Goal: Check status: Check status

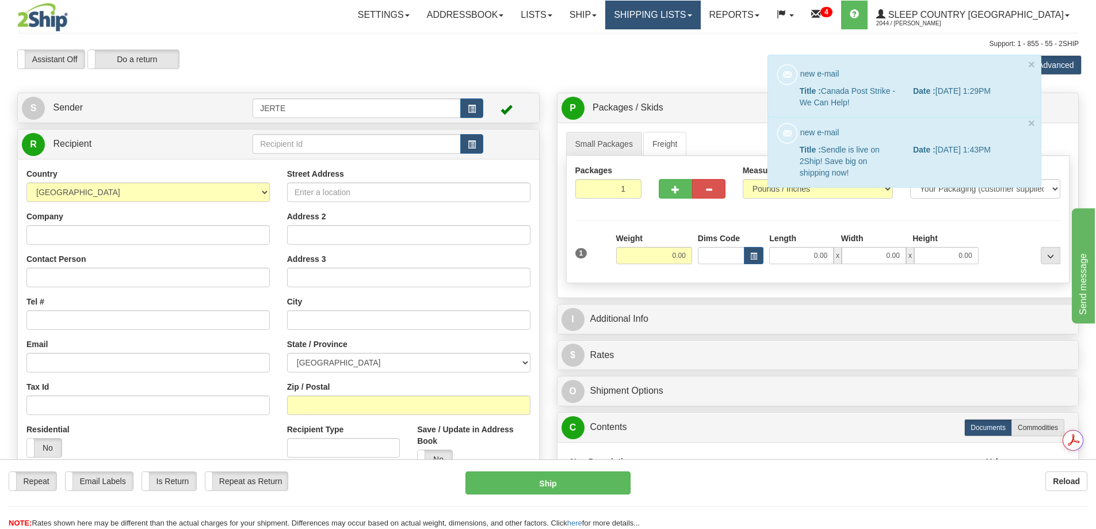
click at [700, 18] on link "Shipping lists" at bounding box center [652, 15] width 95 height 29
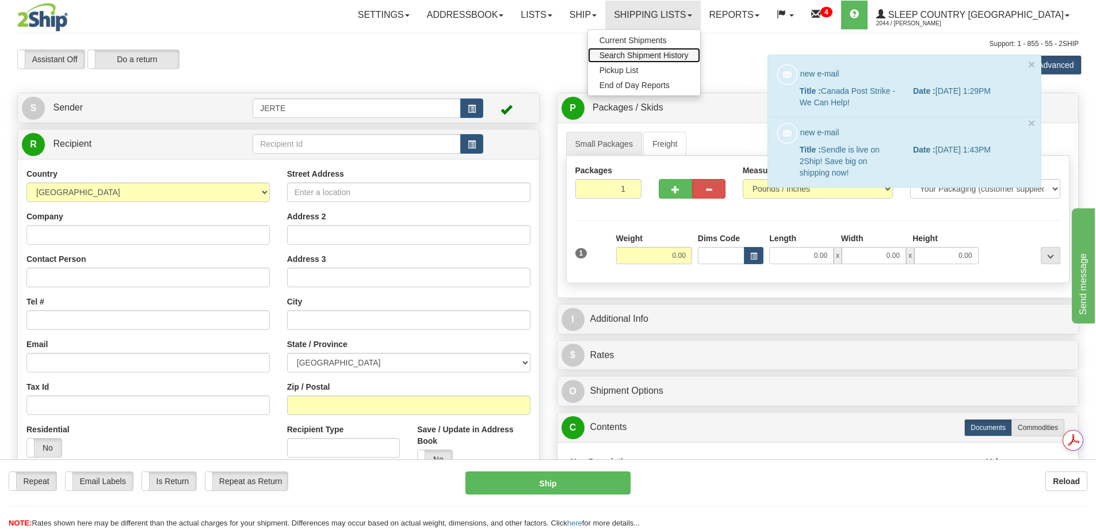
click at [689, 56] on span "Search Shipment History" at bounding box center [643, 55] width 89 height 9
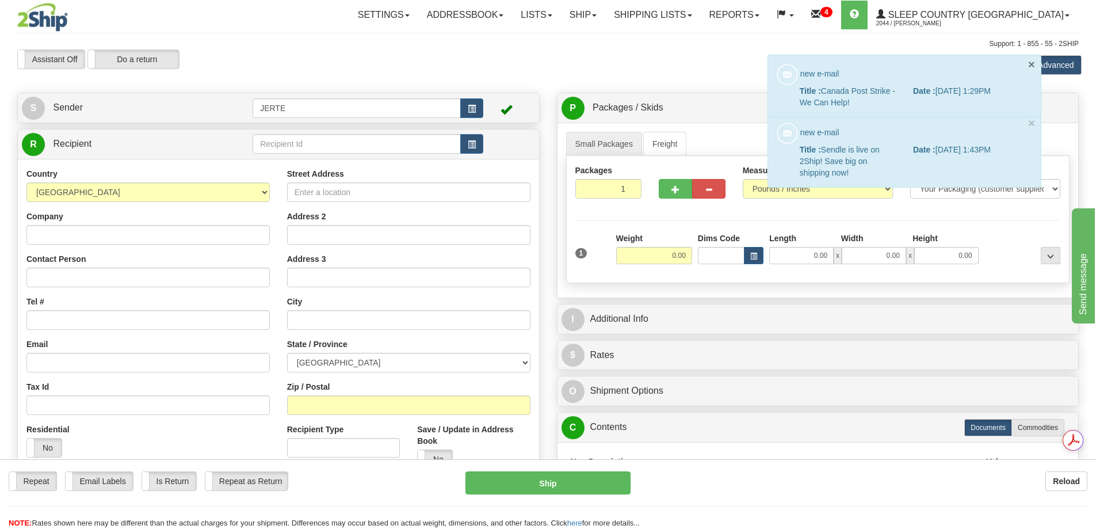
click at [1032, 63] on button "×" at bounding box center [1031, 64] width 7 height 12
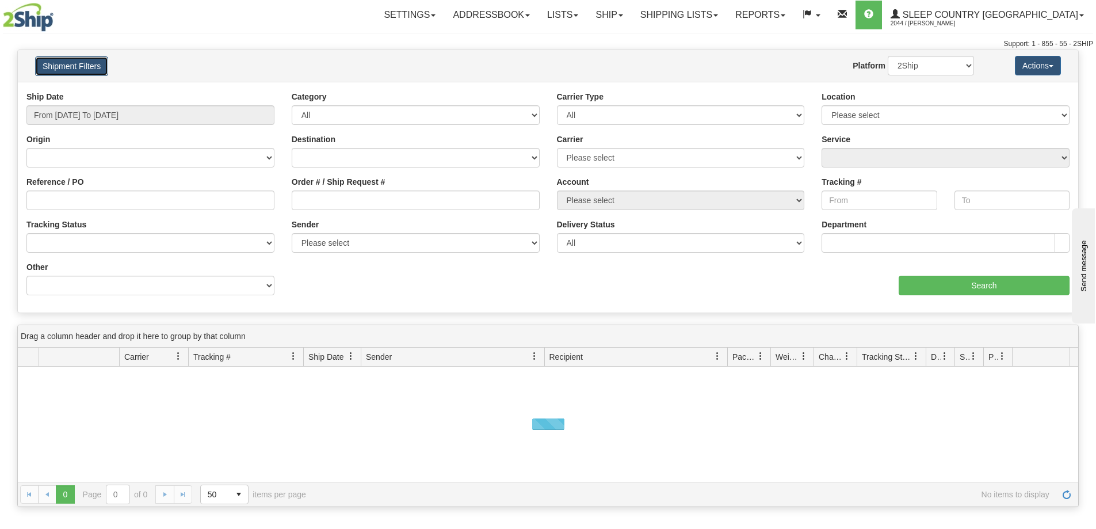
click at [75, 62] on button "Shipment Filters" at bounding box center [71, 66] width 73 height 20
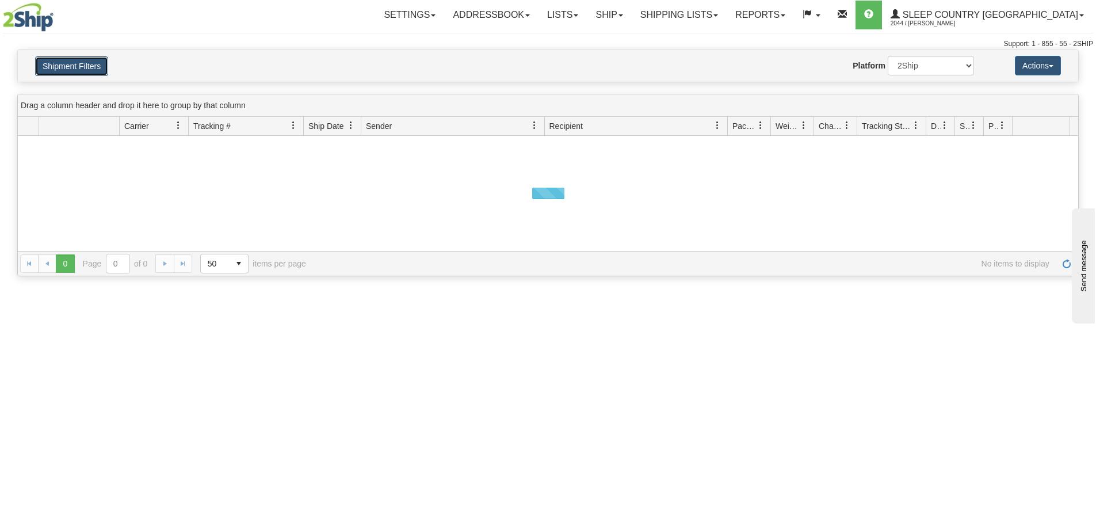
click at [67, 62] on button "Shipment Filters" at bounding box center [71, 66] width 73 height 20
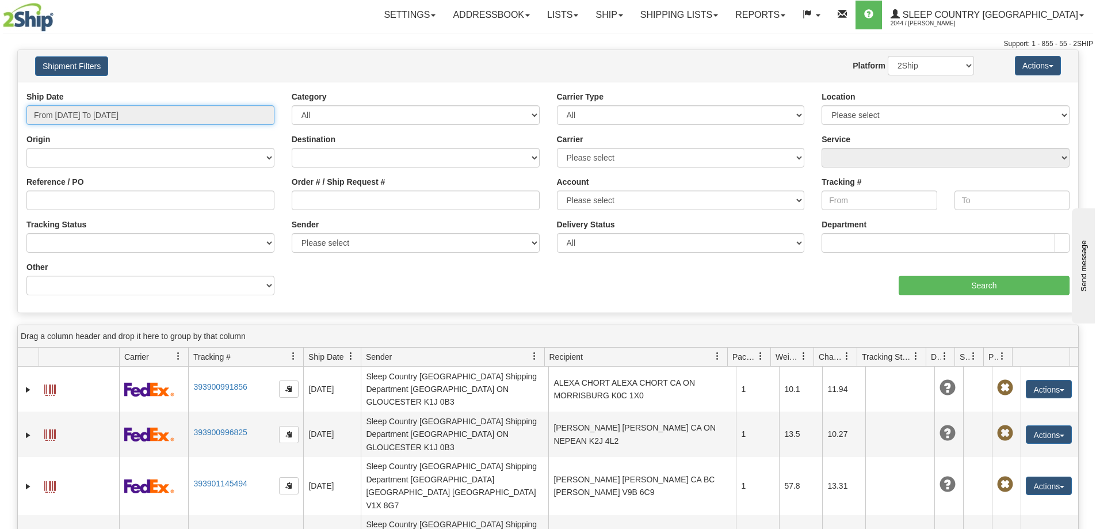
click at [129, 118] on input "From 10/03/2025 To 10/04/2025" at bounding box center [150, 115] width 248 height 20
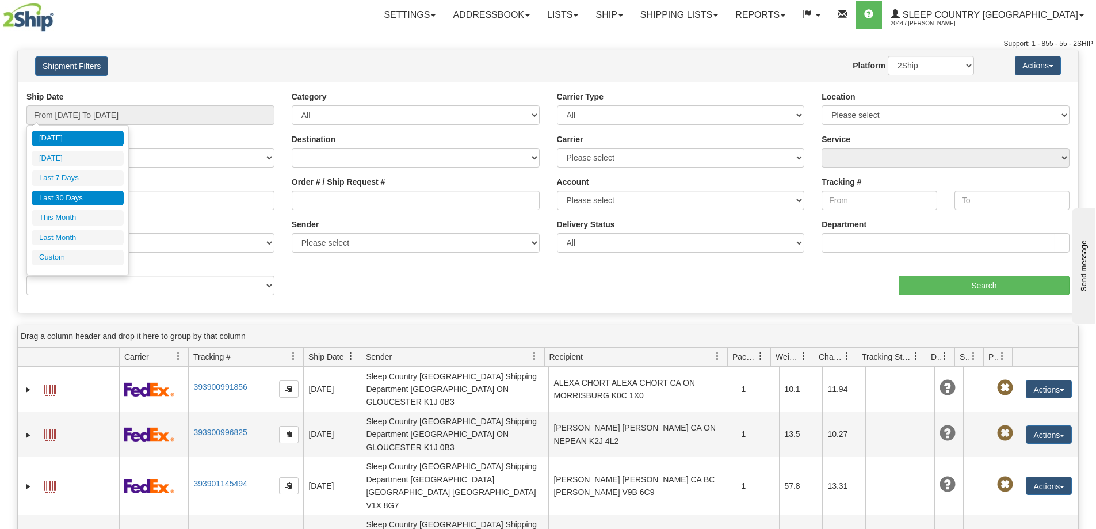
click at [77, 198] on li "Last 30 Days" at bounding box center [78, 198] width 92 height 16
type input "From 09/05/2025 To 10/04/2025"
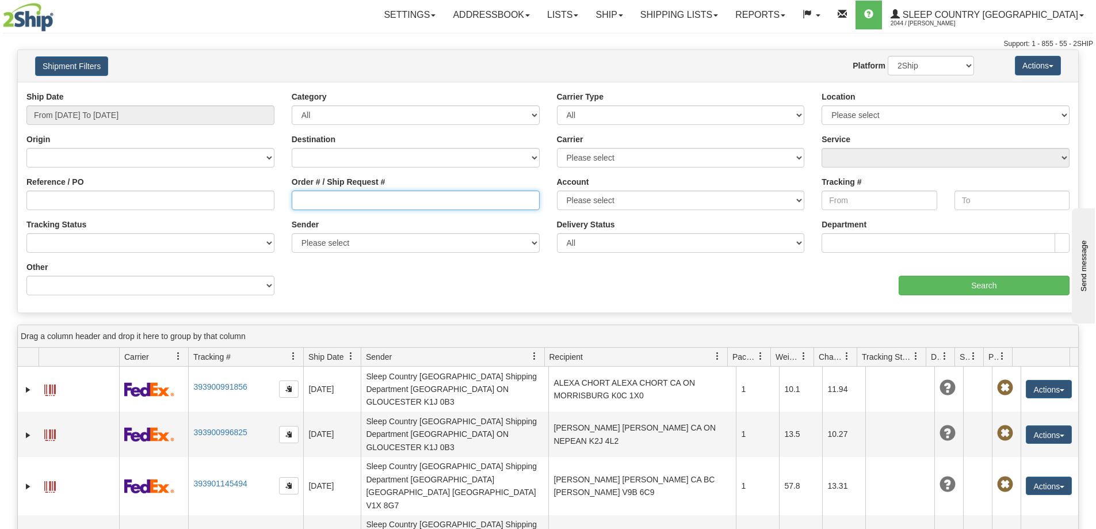
click at [319, 202] on input "Order # / Ship Request #" at bounding box center [416, 200] width 248 height 20
paste input "9007H945820"
click at [299, 202] on input "9007H945820" at bounding box center [416, 200] width 248 height 20
type input "9007H945820"
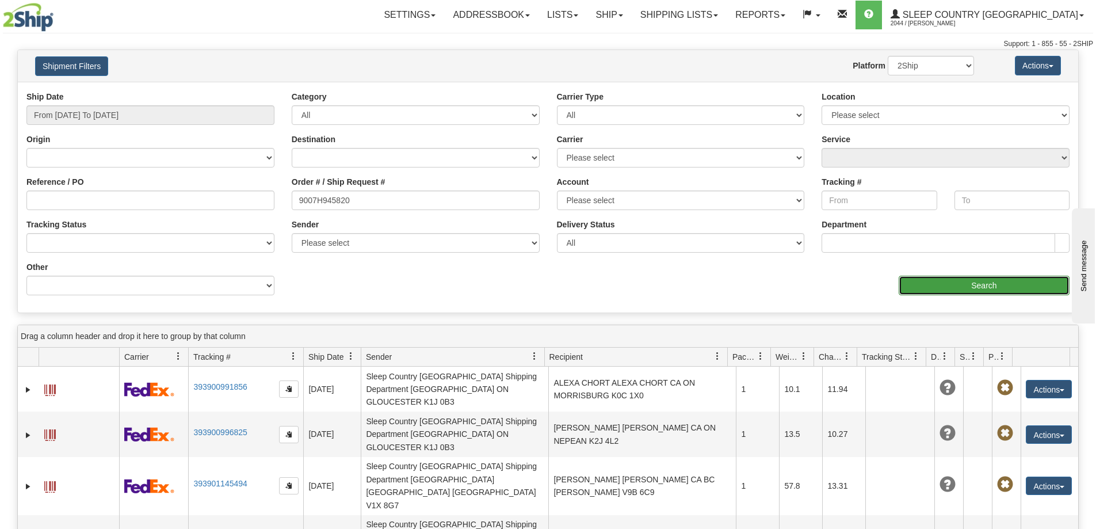
click at [965, 284] on input "Search" at bounding box center [984, 286] width 171 height 20
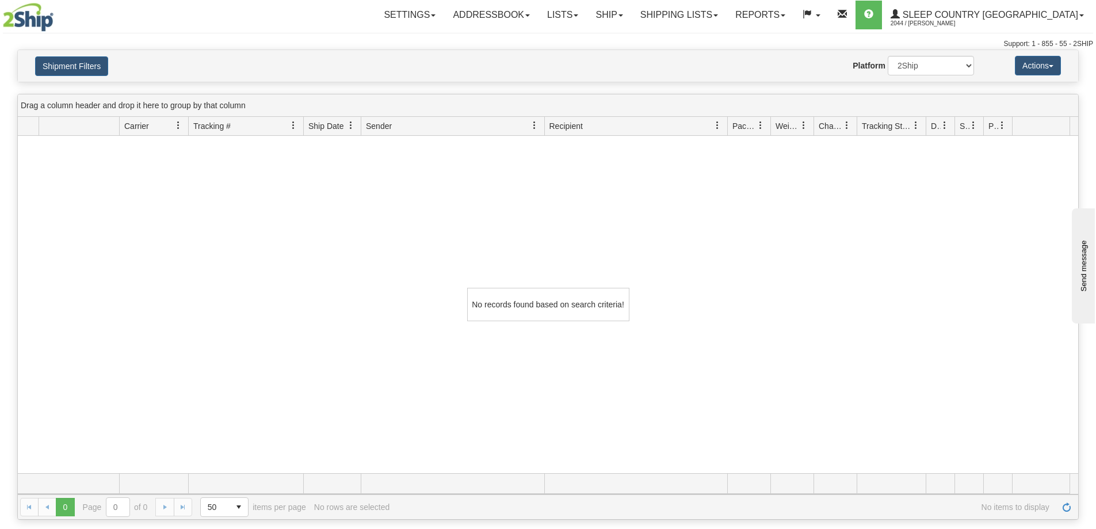
click at [67, 55] on div "Shipment Filters Website Agent Nothing selected Client User Platform 2Ship Impo…" at bounding box center [548, 66] width 1060 height 32
click at [77, 69] on button "Shipment Filters" at bounding box center [71, 66] width 73 height 20
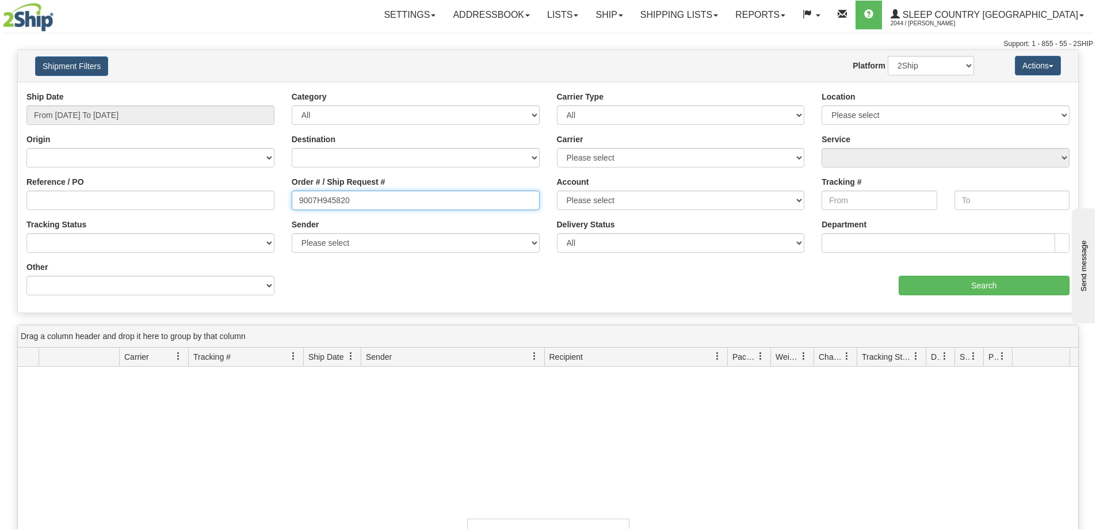
drag, startPoint x: 367, startPoint y: 197, endPoint x: 213, endPoint y: 181, distance: 155.1
click at [214, 91] on div "Reference / PO Order # / Ship Request # 9007H945820 Account Please select Canad…" at bounding box center [548, 91] width 1060 height 0
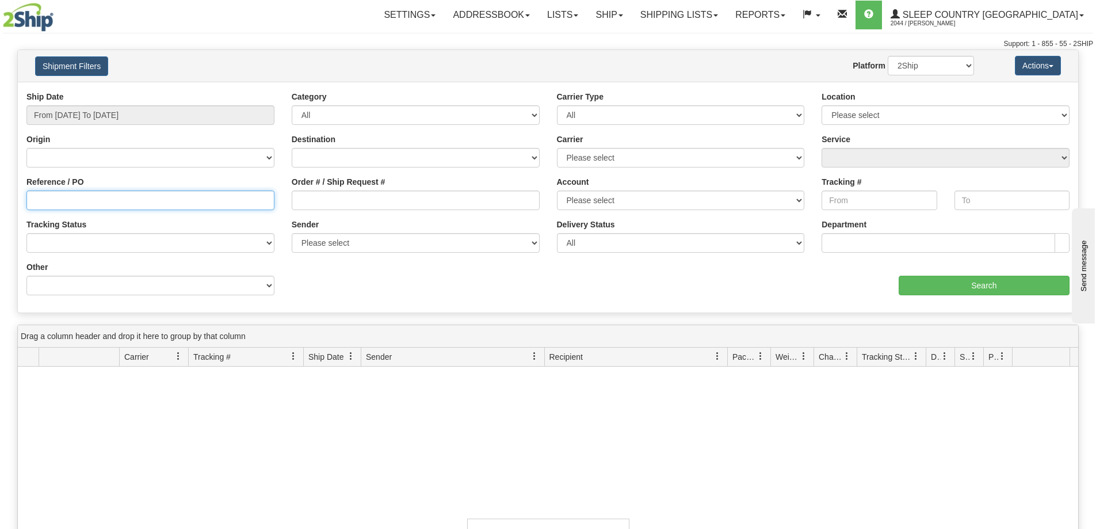
click at [47, 196] on input "Reference / PO" at bounding box center [150, 200] width 248 height 20
paste input "9007H945820"
type input "9007H945820"
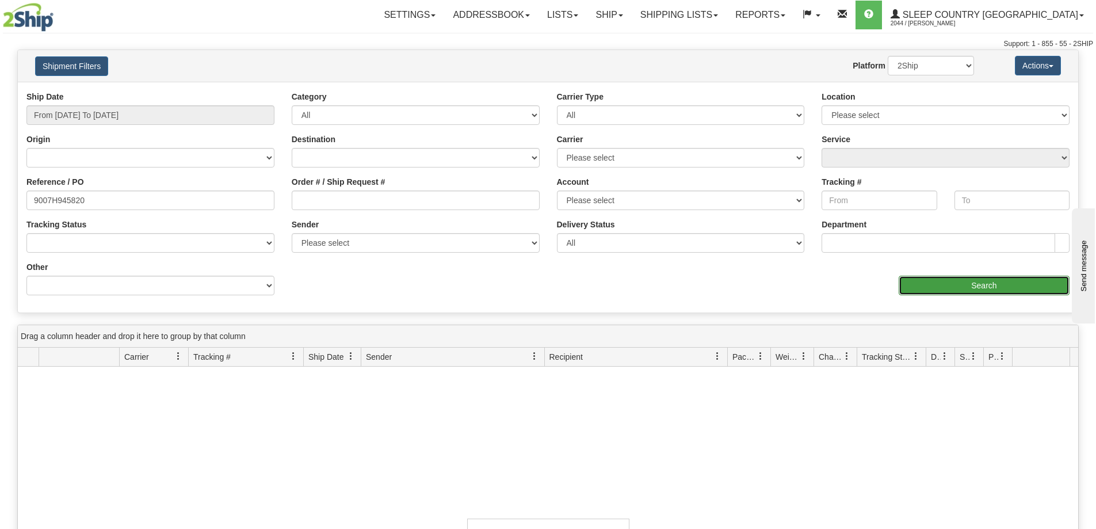
click at [1008, 289] on input "Search" at bounding box center [984, 286] width 171 height 20
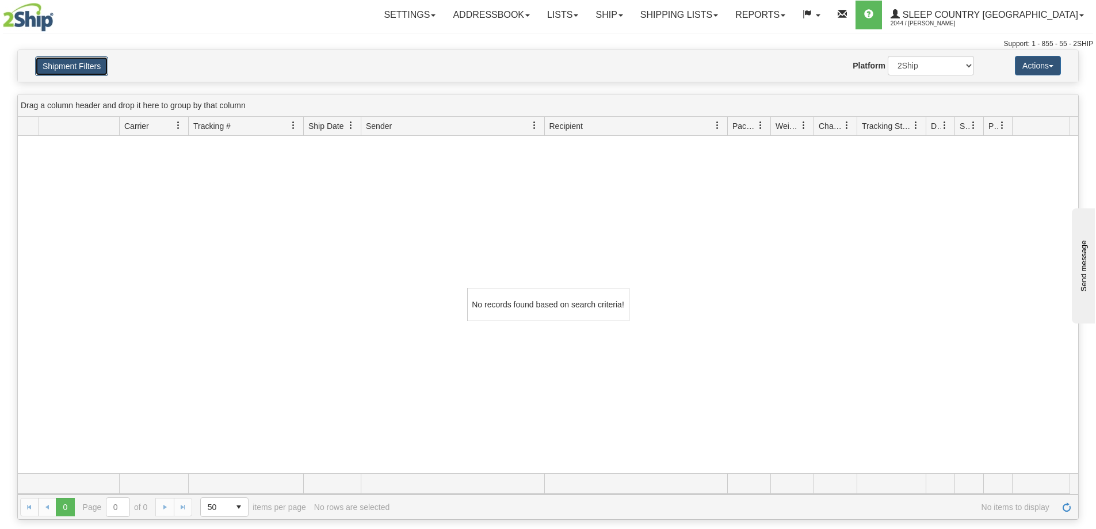
click at [55, 75] on button "Shipment Filters" at bounding box center [71, 66] width 73 height 20
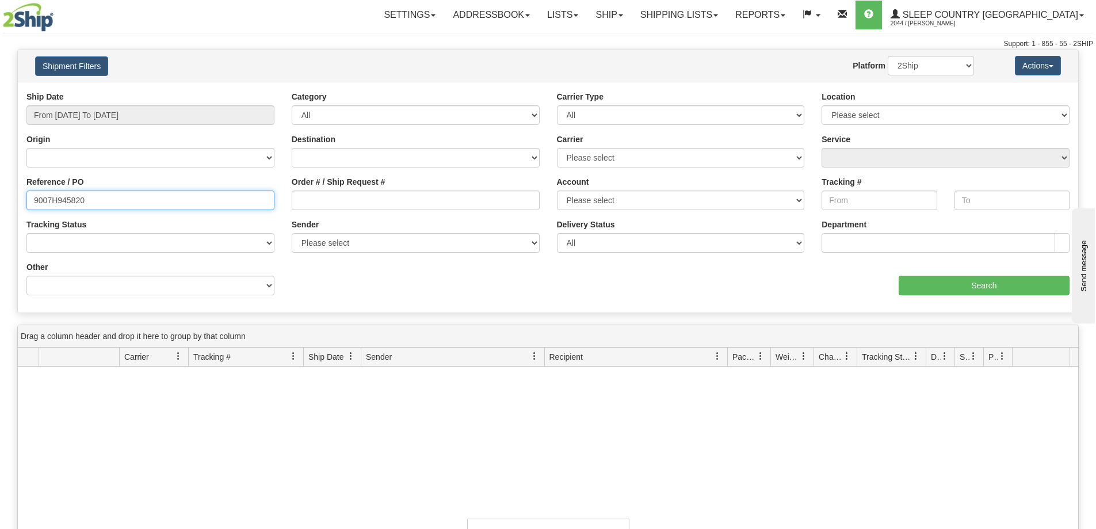
drag, startPoint x: 90, startPoint y: 200, endPoint x: 21, endPoint y: 201, distance: 69.6
click at [21, 201] on div "Reference / PO 9007H945820" at bounding box center [150, 197] width 265 height 43
